Goal: Task Accomplishment & Management: Manage account settings

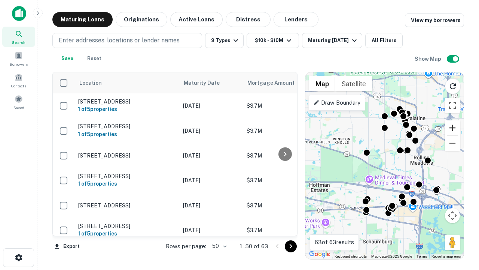
click at [453, 128] on button "Zoom in" at bounding box center [452, 127] width 15 height 15
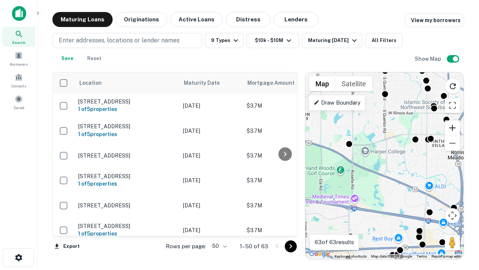
click at [453, 128] on button "Zoom in" at bounding box center [452, 127] width 15 height 15
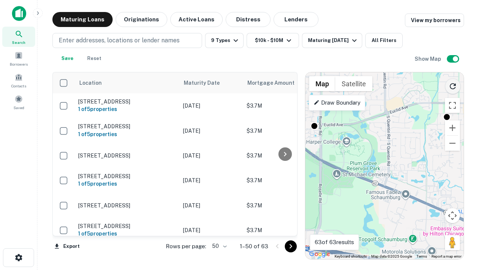
click at [453, 85] on icon "Reload search area" at bounding box center [453, 86] width 9 height 9
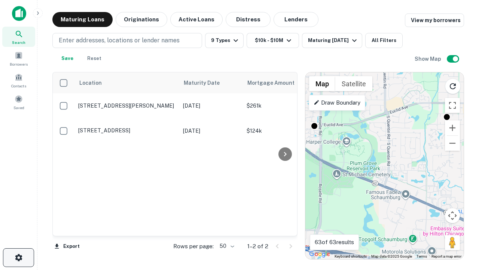
click at [18, 257] on icon "button" at bounding box center [18, 257] width 9 height 9
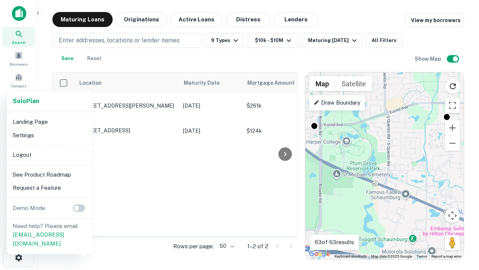
click at [49, 154] on li "Logout" at bounding box center [50, 154] width 80 height 13
